Goal: Task Accomplishment & Management: Complete application form

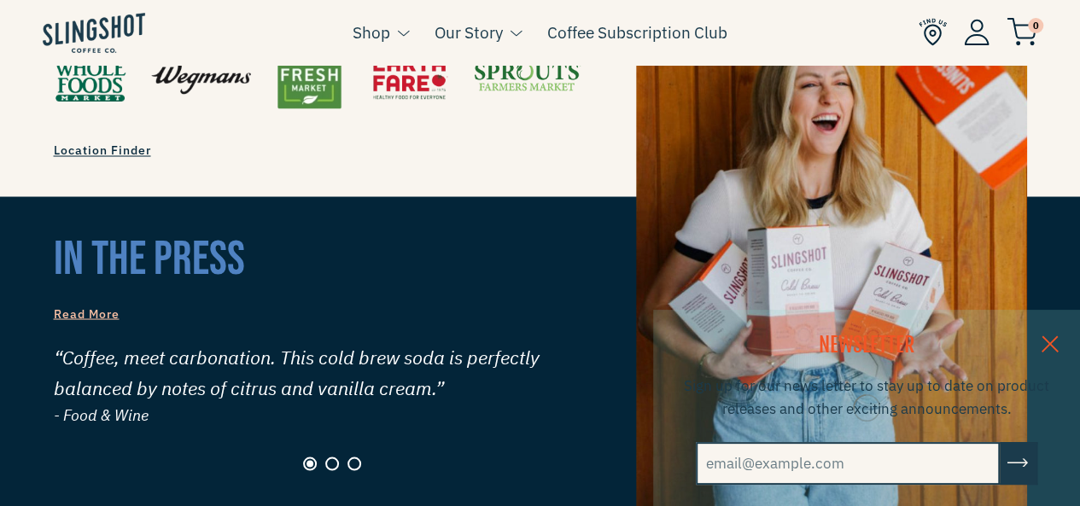
scroll to position [1621, 0]
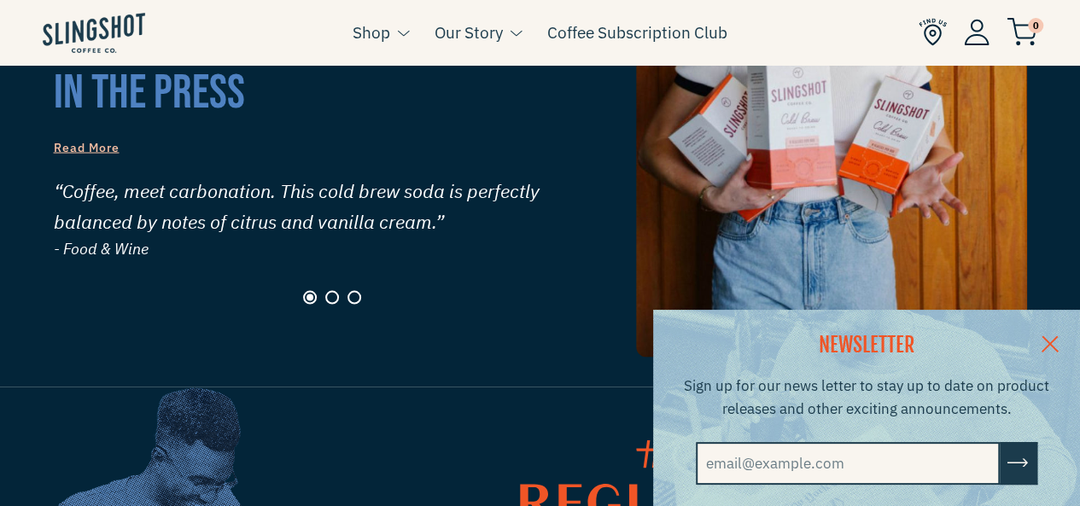
click at [1067, 344] on link at bounding box center [1050, 343] width 60 height 66
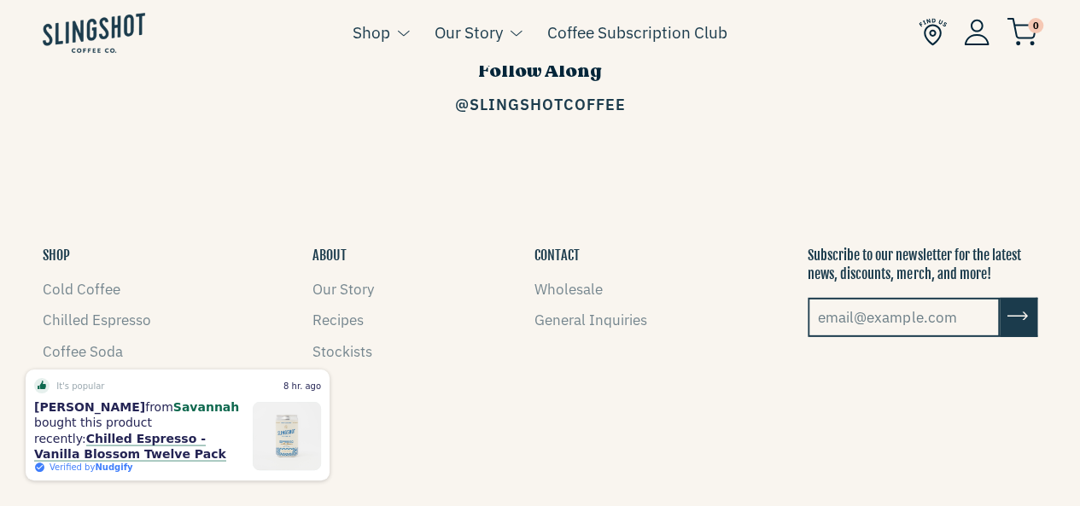
scroll to position [2517, 0]
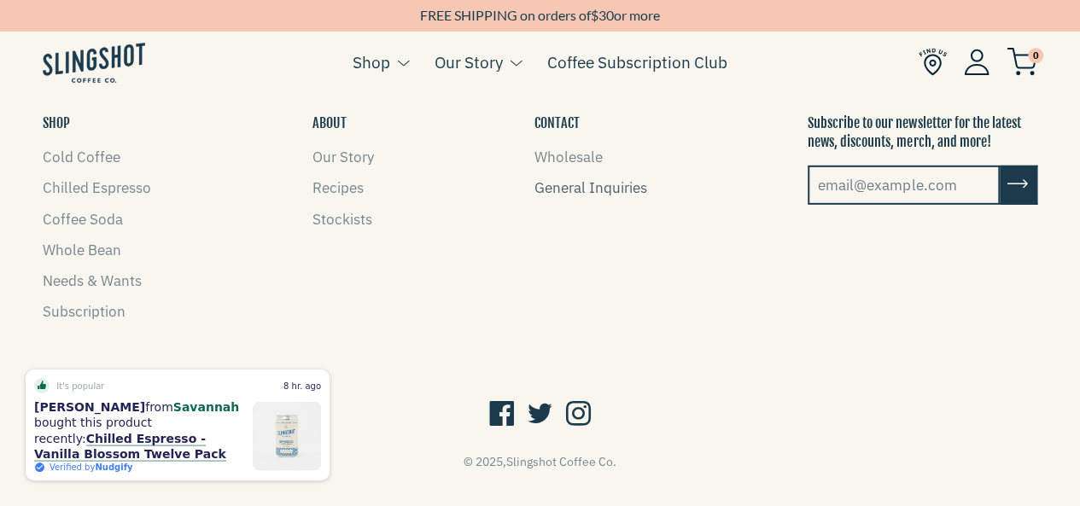
click at [585, 178] on link "General Inquiries" at bounding box center [590, 187] width 113 height 19
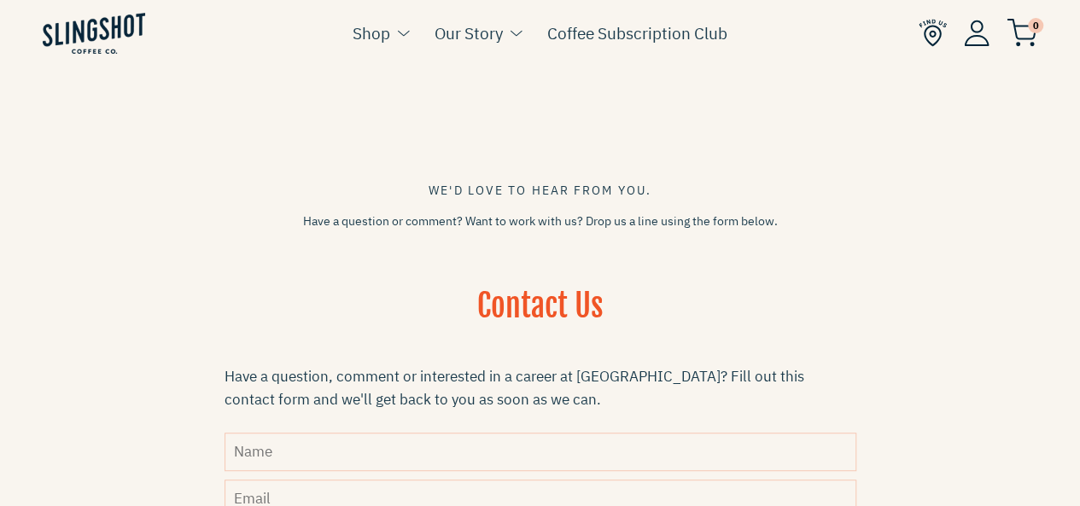
scroll to position [512, 0]
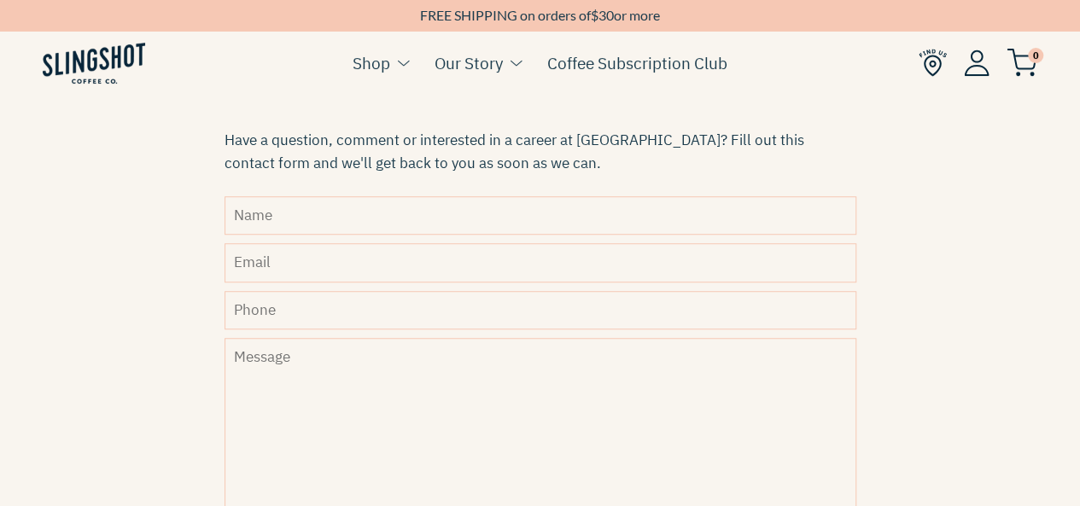
click at [319, 212] on input "Name" at bounding box center [540, 215] width 632 height 38
click at [268, 219] on input "La-Mine" at bounding box center [540, 215] width 632 height 38
click at [316, 218] on input "La-Mine" at bounding box center [540, 215] width 632 height 38
type input "La-Mine [PERSON_NAME]"
click at [298, 266] on input "Email" at bounding box center [540, 262] width 632 height 38
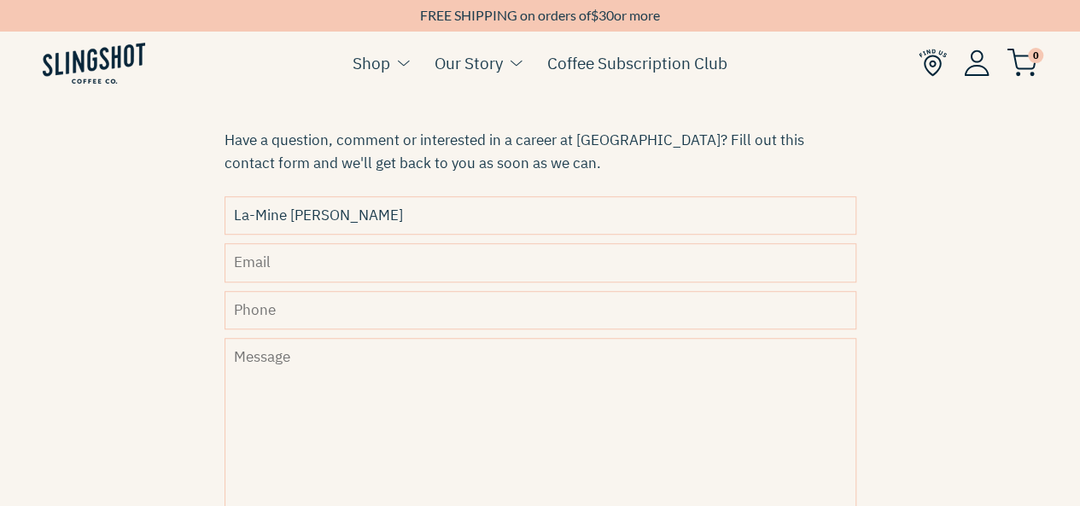
type input "nsrr.reatreats@gmail.com"
click at [317, 311] on input "Phone" at bounding box center [540, 310] width 632 height 38
paste input "1 (919) 827-7558"
type input "1 (919) 827-7558"
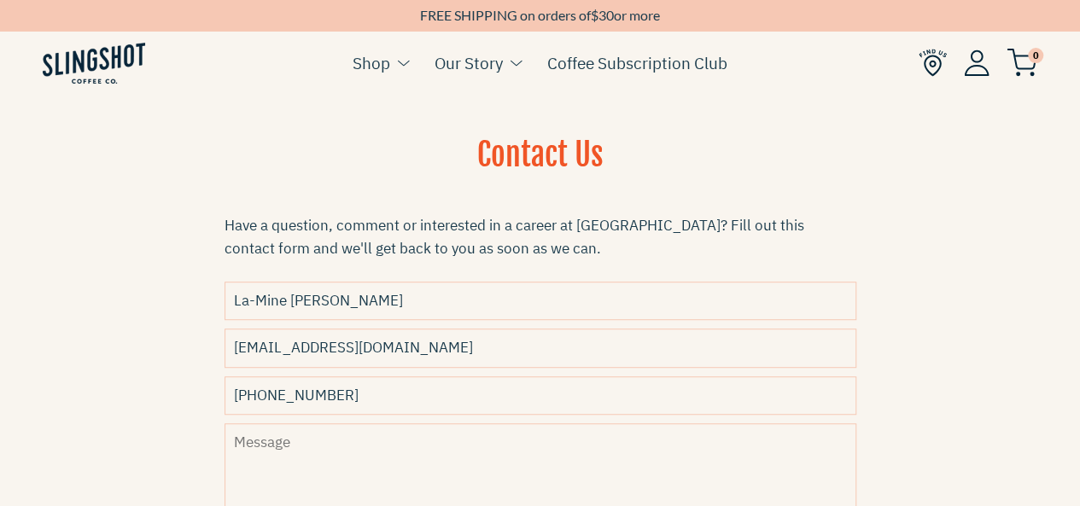
paste textarea "Partner with Us: Showcase Your Brand at the Reclaiming Me Retreat in Costa Rica…"
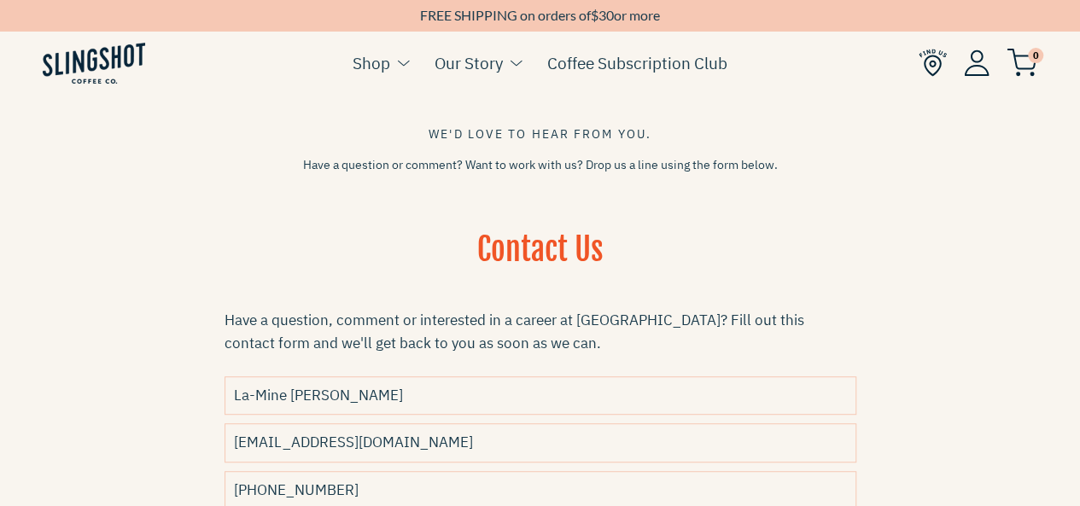
scroll to position [673, 0]
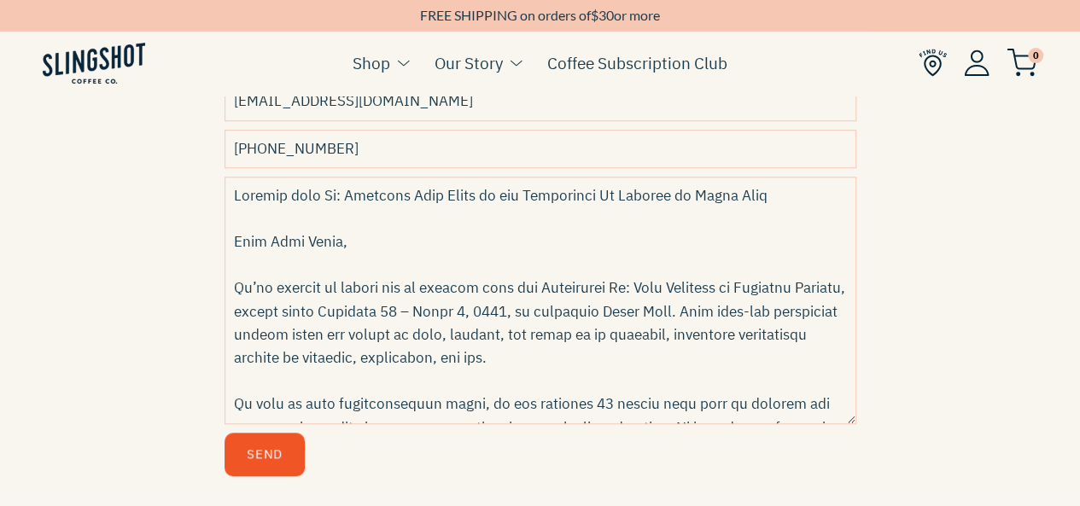
drag, startPoint x: 266, startPoint y: 235, endPoint x: 334, endPoint y: 238, distance: 67.5
click at [334, 238] on textarea "Message" at bounding box center [540, 300] width 632 height 247
paste textarea "Slingshot Coffee Co."
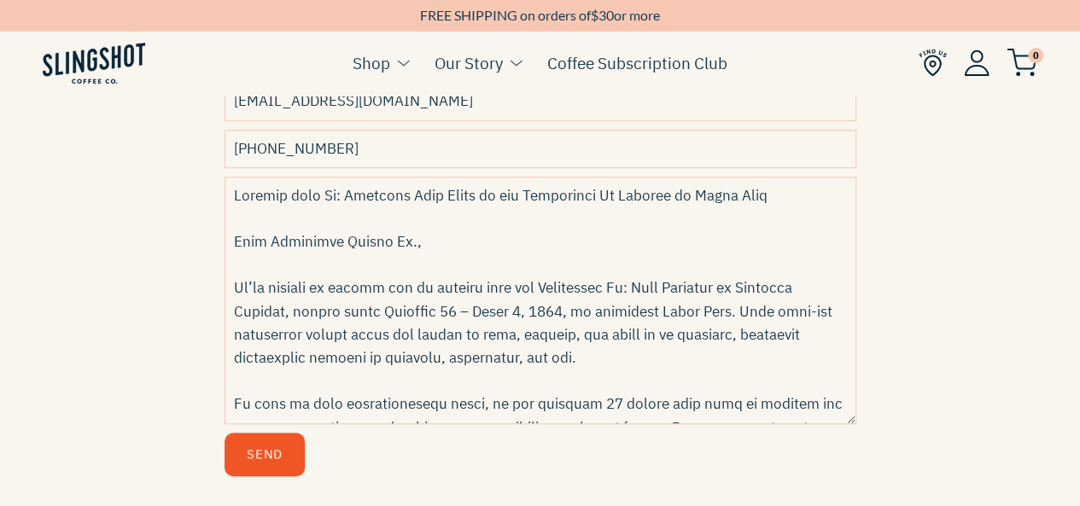
type textarea "Partner with Us: Showcase Your Brand at the Reclaiming Me Retreat in Costa Rica…"
click at [282, 456] on button "Send" at bounding box center [264, 455] width 80 height 44
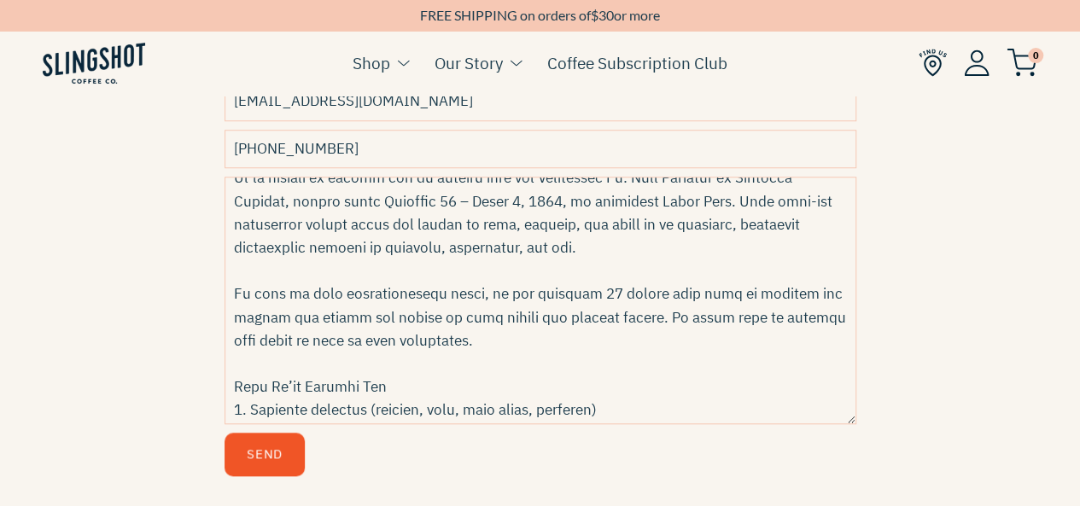
scroll to position [85, 0]
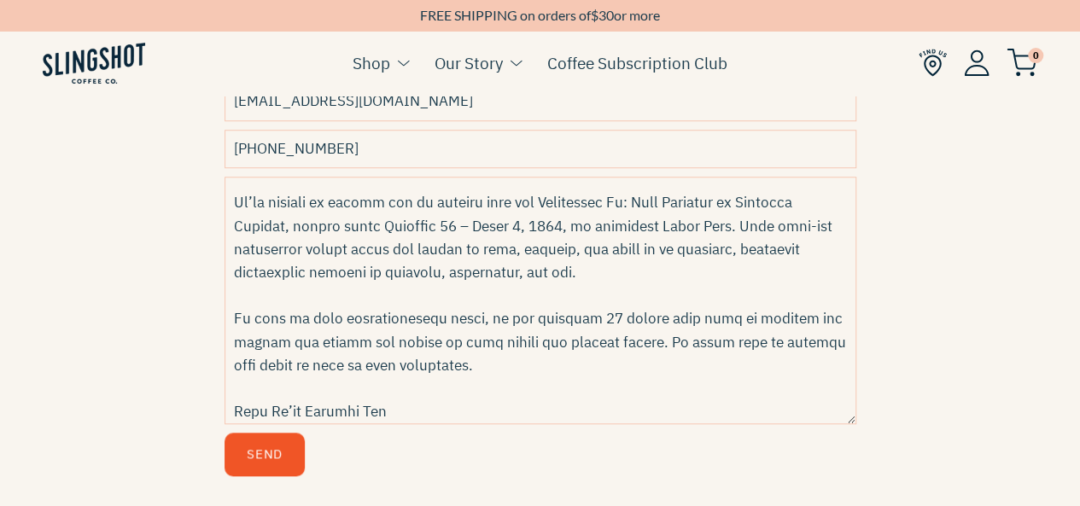
drag, startPoint x: 246, startPoint y: 148, endPoint x: 218, endPoint y: 148, distance: 27.3
click at [218, 148] on div "Contact Us Have a question, comment or interested in a career at Slingshot? Fil…" at bounding box center [540, 191] width 717 height 609
click at [267, 148] on input "(919) 827-7558" at bounding box center [540, 149] width 632 height 38
drag, startPoint x: 241, startPoint y: 146, endPoint x: 250, endPoint y: 158, distance: 15.2
click at [242, 146] on input "(919 827-7558" at bounding box center [540, 149] width 632 height 38
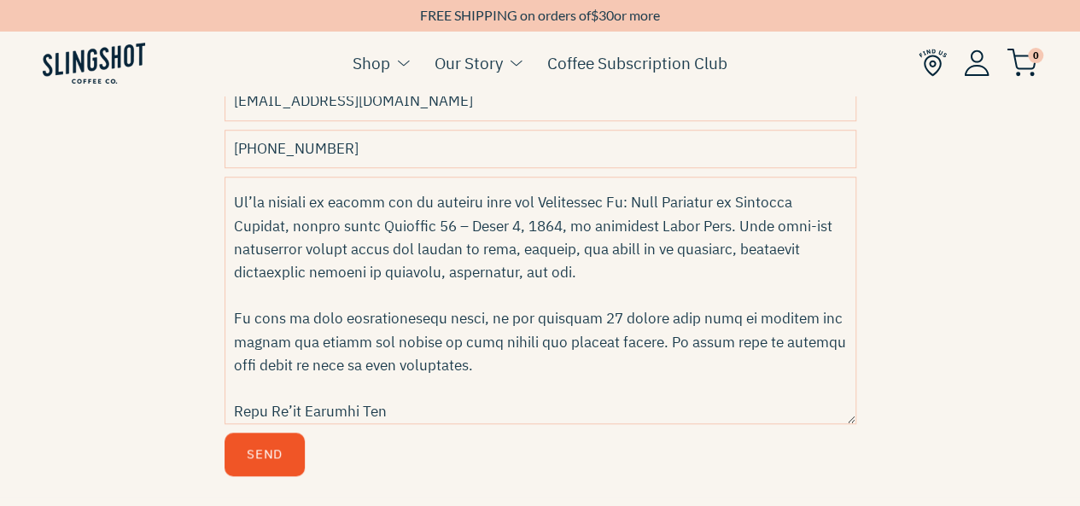
drag, startPoint x: 263, startPoint y: 144, endPoint x: 274, endPoint y: 175, distance: 32.7
click at [264, 146] on input "919 827-7558" at bounding box center [540, 149] width 632 height 38
type input "919-827-7558"
click at [280, 441] on button "Send" at bounding box center [264, 455] width 80 height 44
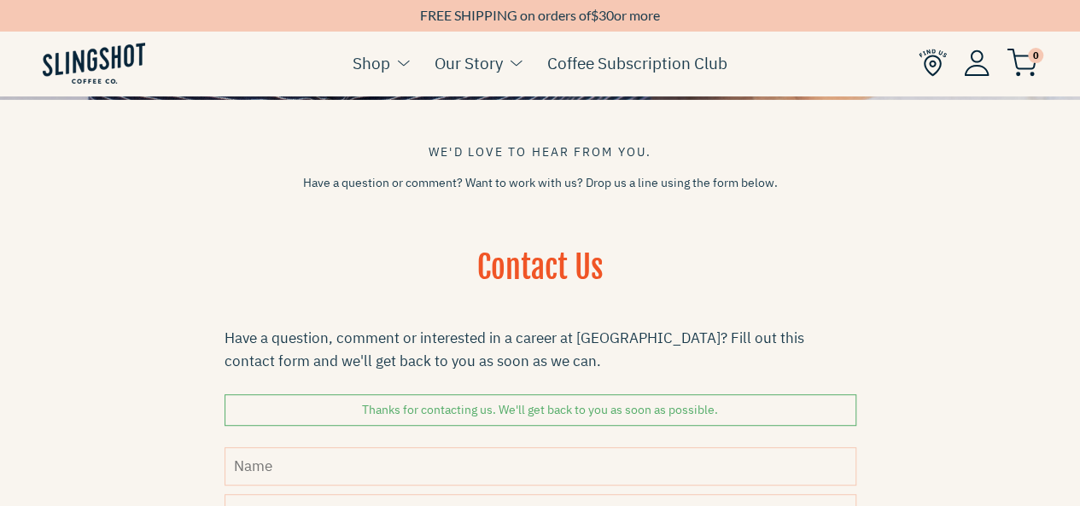
scroll to position [341, 0]
